Goal: Contribute content: Add original content to the website for others to see

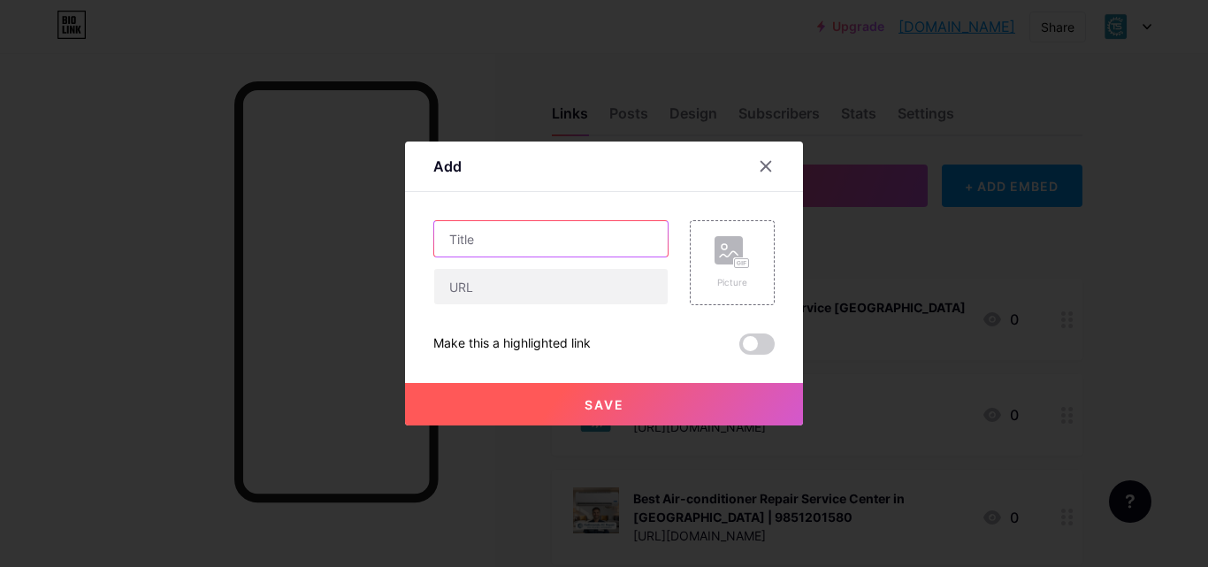
click at [523, 241] on input "text" at bounding box center [550, 238] width 233 height 35
paste input "Whirlpool Refrigerator Repair Near Me – Trusted Service in [GEOGRAPHIC_DATA]"
type input "Whirlpool Refrigerator Repair Near Me – Trusted Service in [GEOGRAPHIC_DATA]"
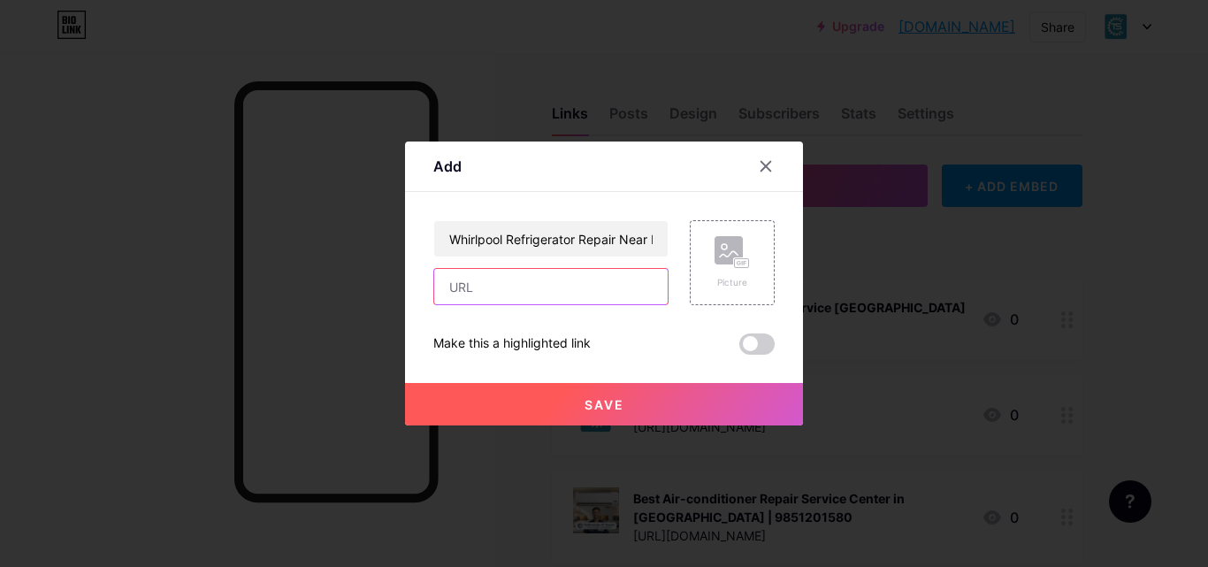
click at [487, 297] on input "text" at bounding box center [550, 286] width 233 height 35
paste input "[URL][DOMAIN_NAME]"
type input "[URL][DOMAIN_NAME]"
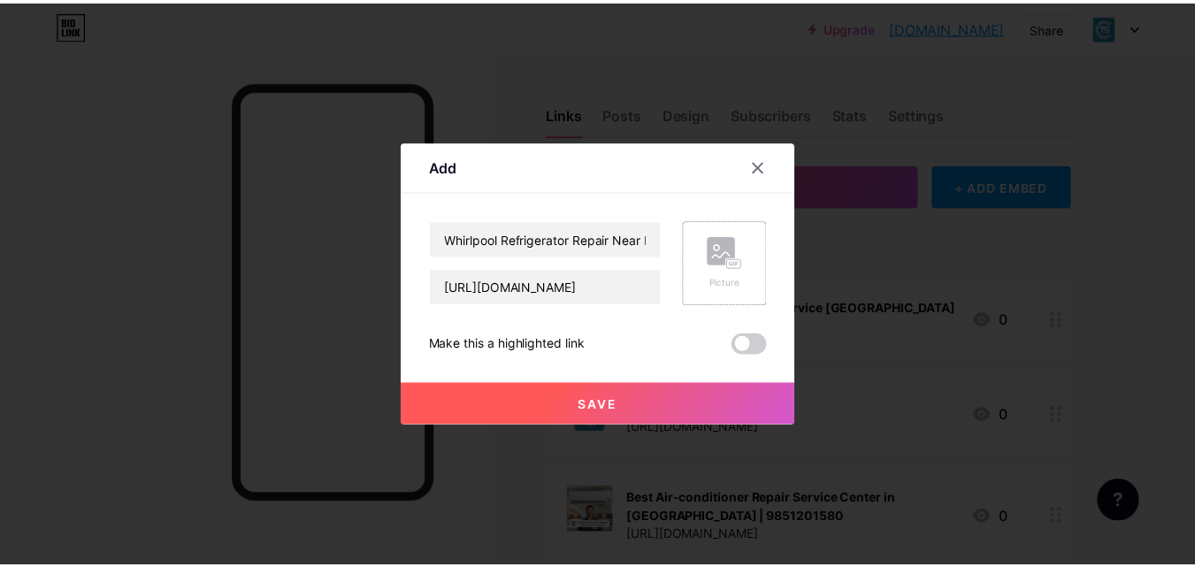
scroll to position [0, 0]
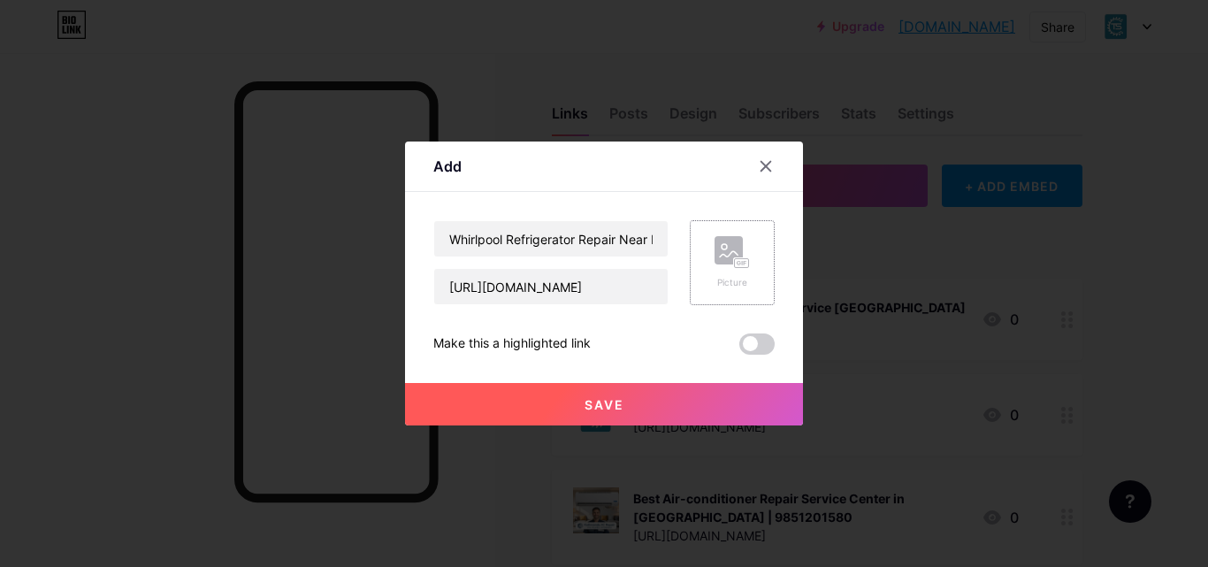
click at [755, 239] on div "Picture" at bounding box center [732, 262] width 85 height 85
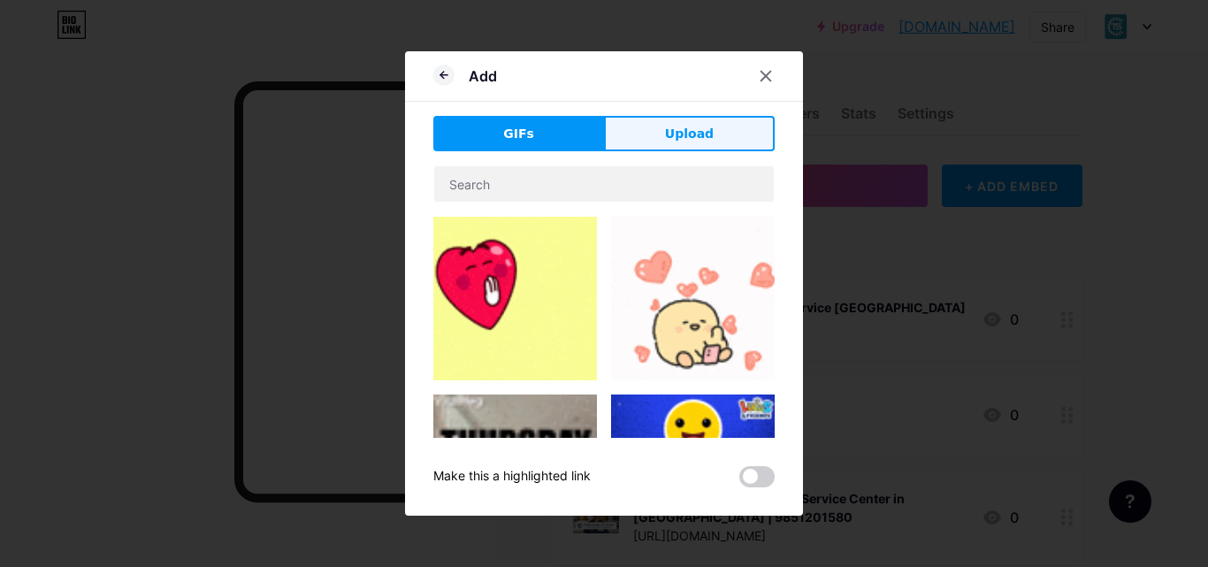
click at [676, 125] on span "Upload" at bounding box center [689, 134] width 49 height 19
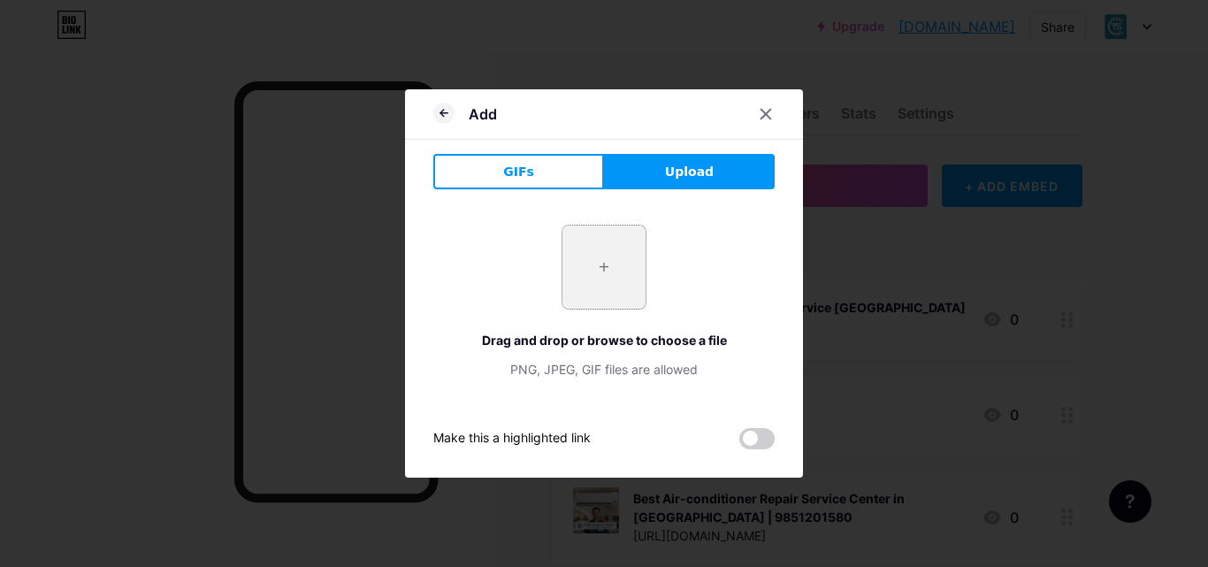
click at [597, 268] on input "file" at bounding box center [603, 266] width 83 height 83
type input "C:\fakepath\whirlpool refrigerator repair near me.png"
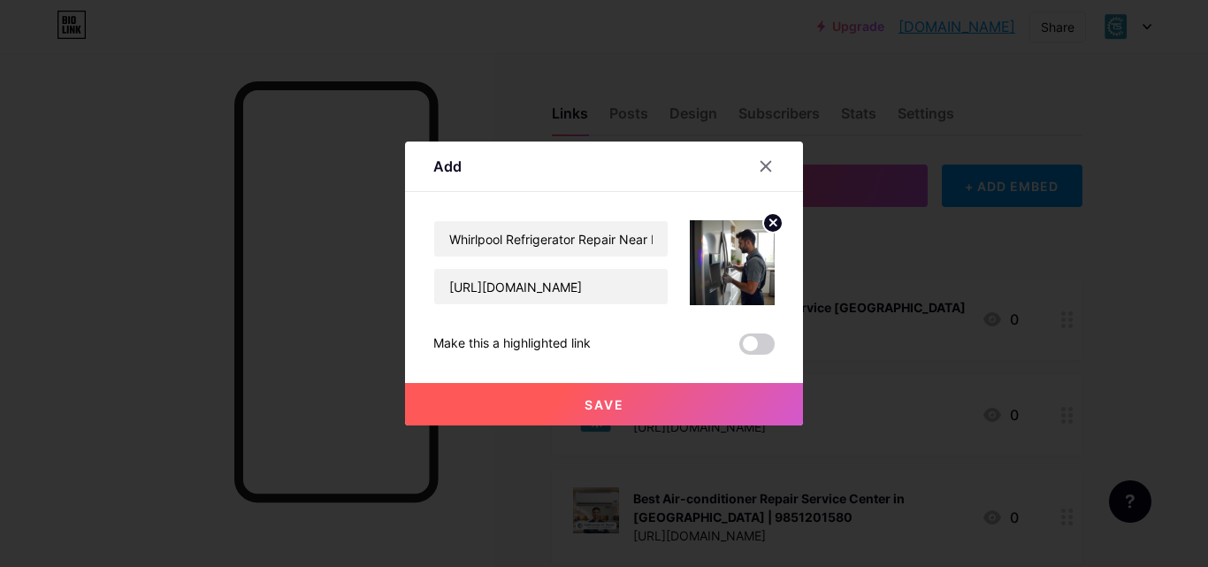
click at [769, 333] on span at bounding box center [756, 343] width 35 height 21
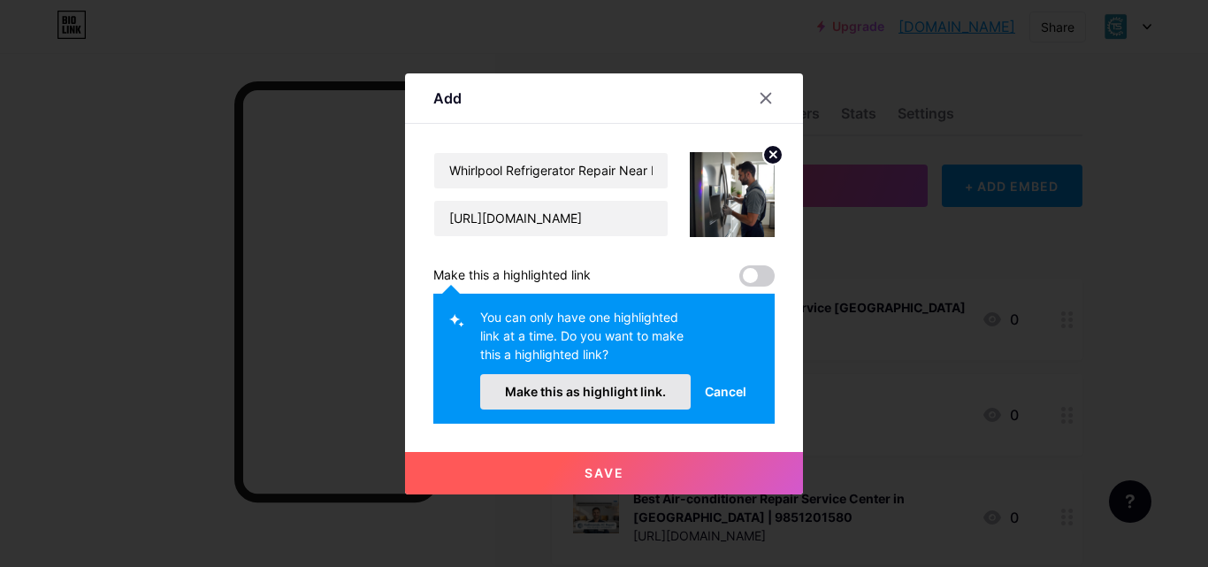
click at [577, 387] on span "Make this as highlight link." at bounding box center [585, 391] width 161 height 15
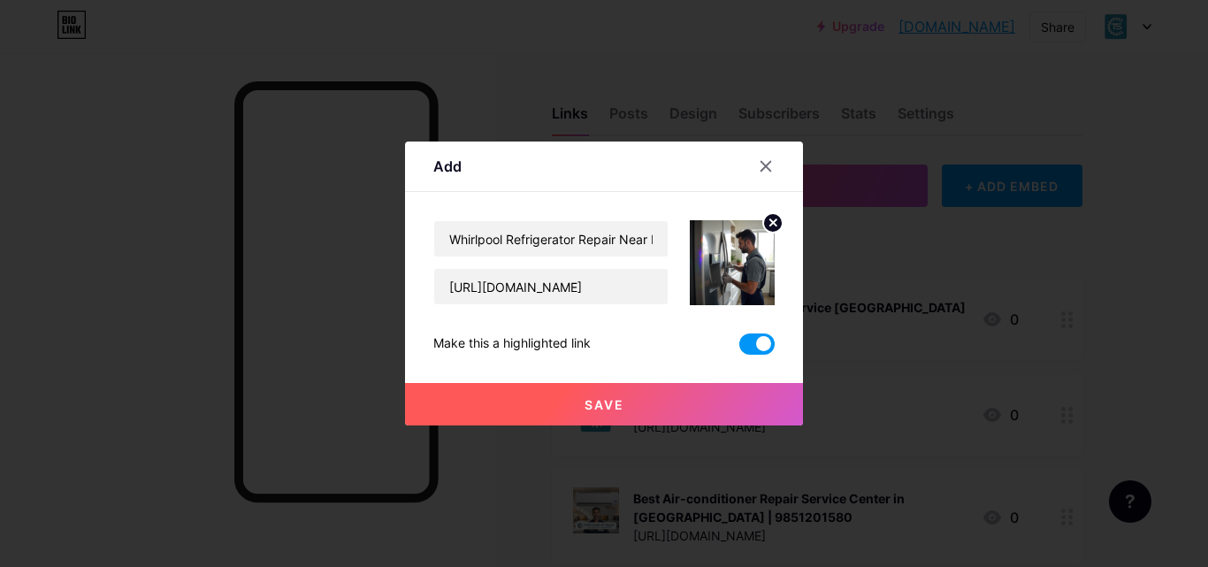
click at [584, 393] on button "Save" at bounding box center [604, 404] width 398 height 42
